Goal: Task Accomplishment & Management: Use online tool/utility

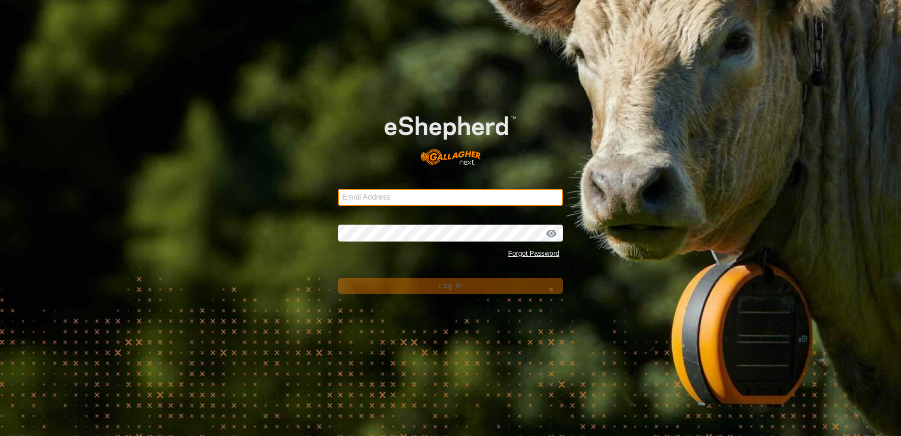
click at [356, 201] on input "Email Address" at bounding box center [450, 197] width 225 height 17
type input "[EMAIL_ADDRESS][DOMAIN_NAME]"
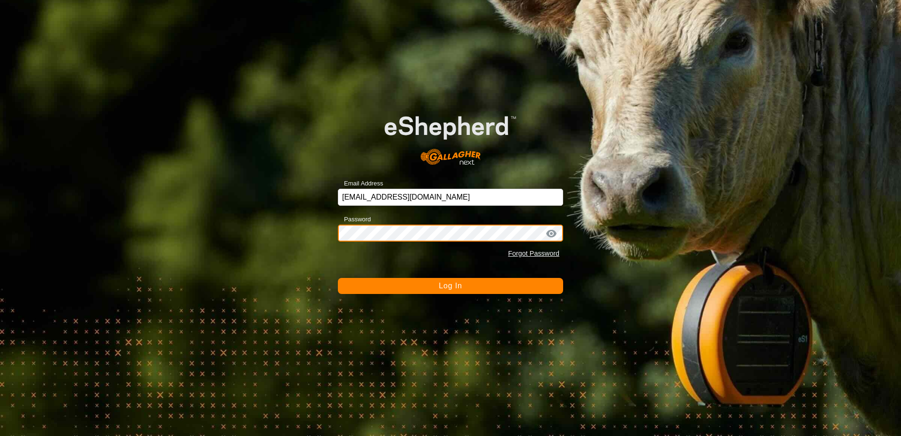
click at [338, 278] on button "Log In" at bounding box center [450, 286] width 225 height 16
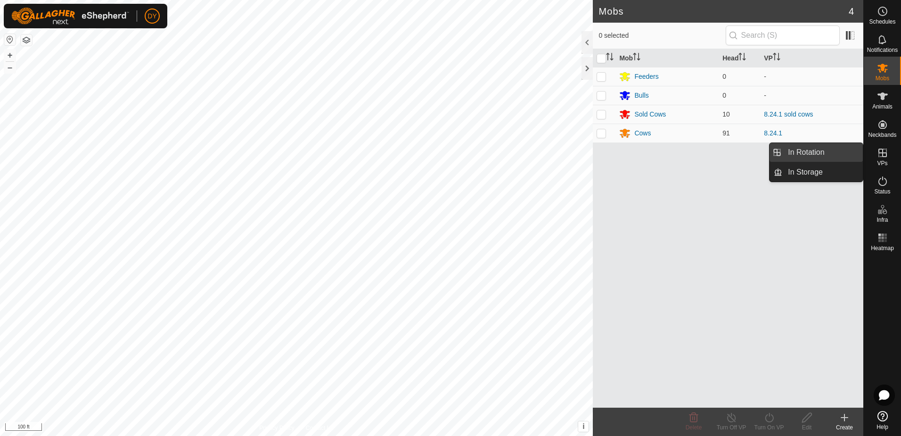
click at [830, 153] on link "In Rotation" at bounding box center [822, 152] width 81 height 19
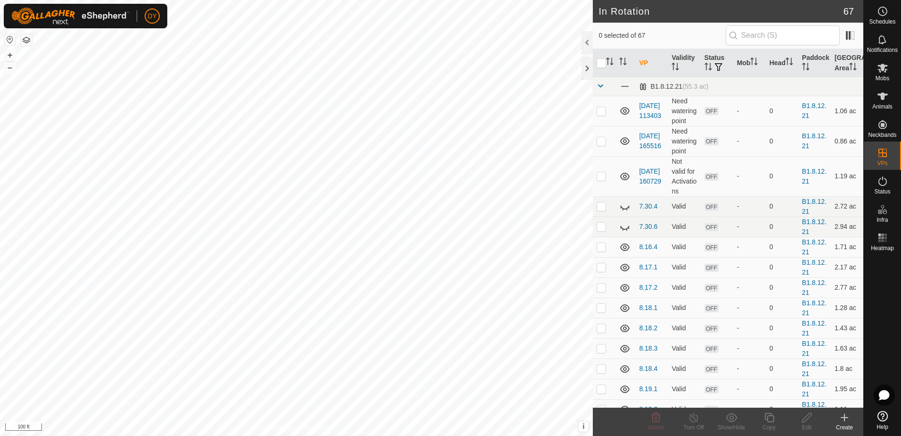
click at [843, 419] on icon at bounding box center [844, 416] width 11 height 11
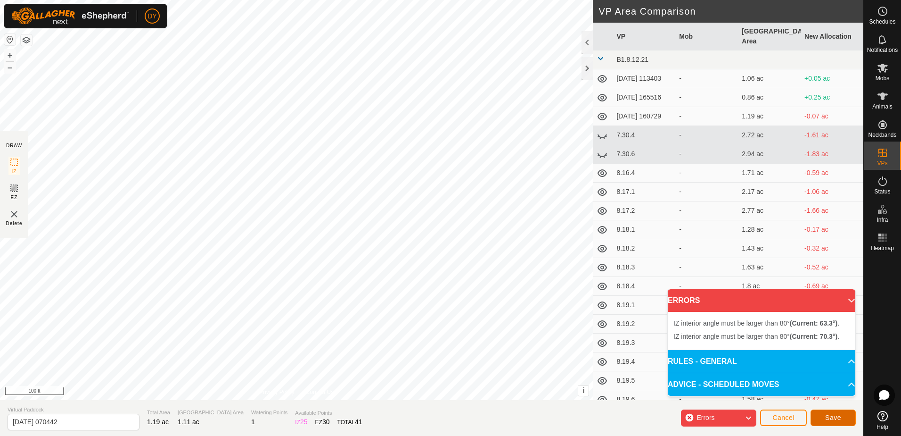
click at [844, 420] on button "Save" at bounding box center [833, 417] width 45 height 16
